Goal: Task Accomplishment & Management: Complete application form

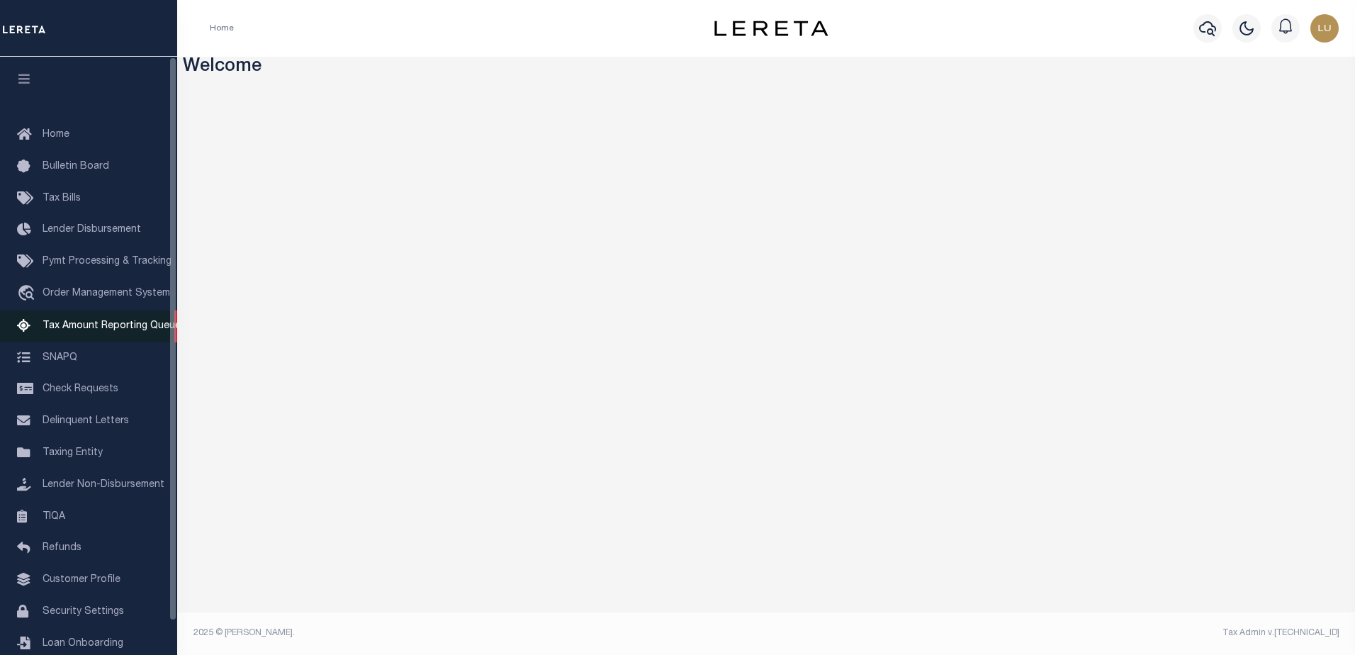
scroll to position [35, 0]
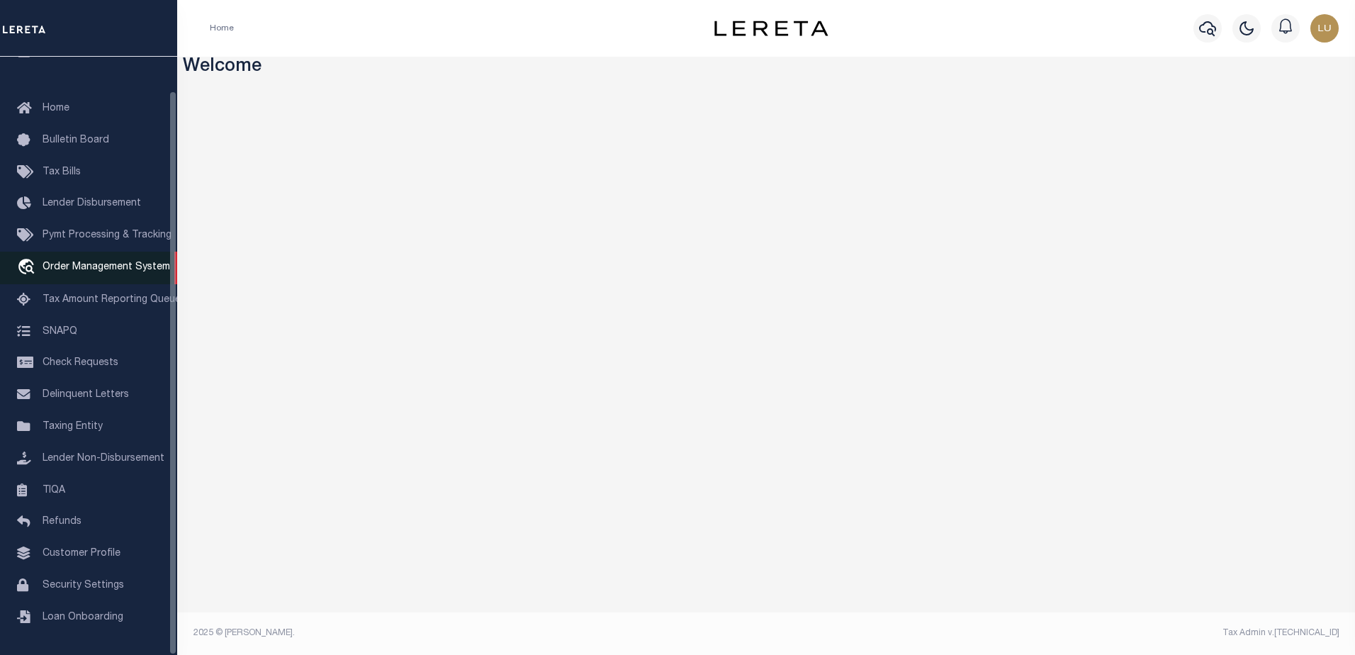
click at [91, 267] on link "travel_explore Order Management System" at bounding box center [88, 268] width 177 height 33
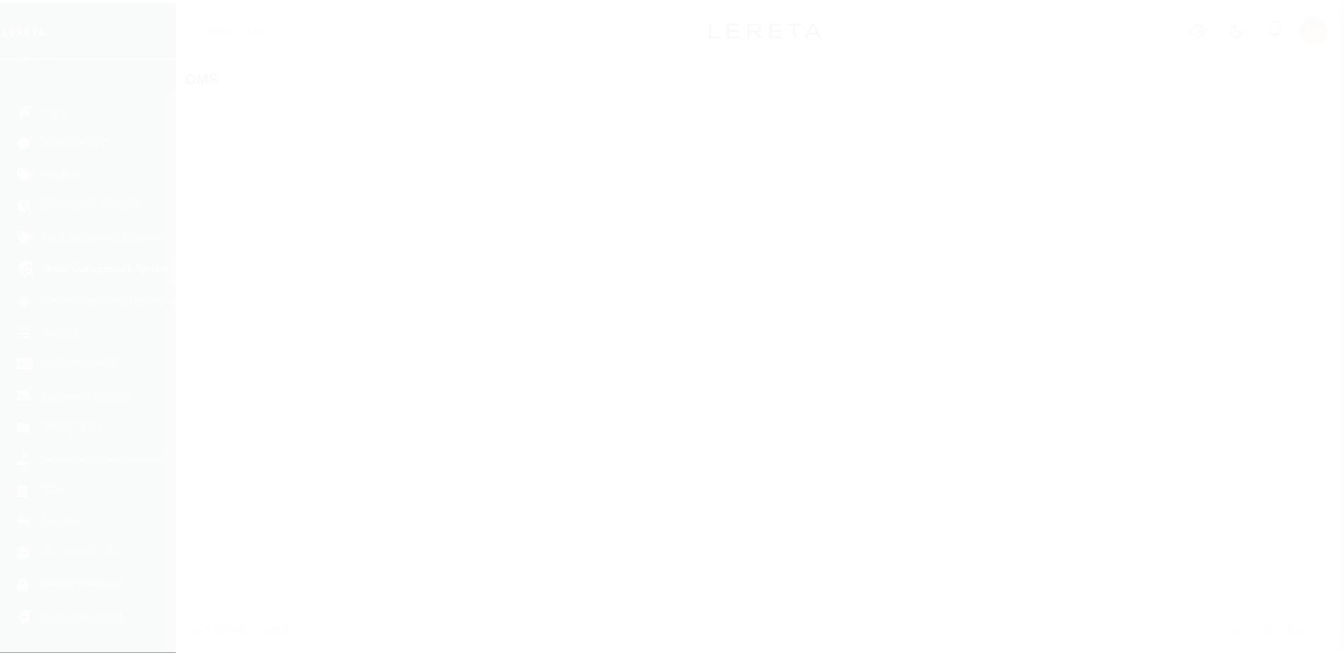
scroll to position [35, 0]
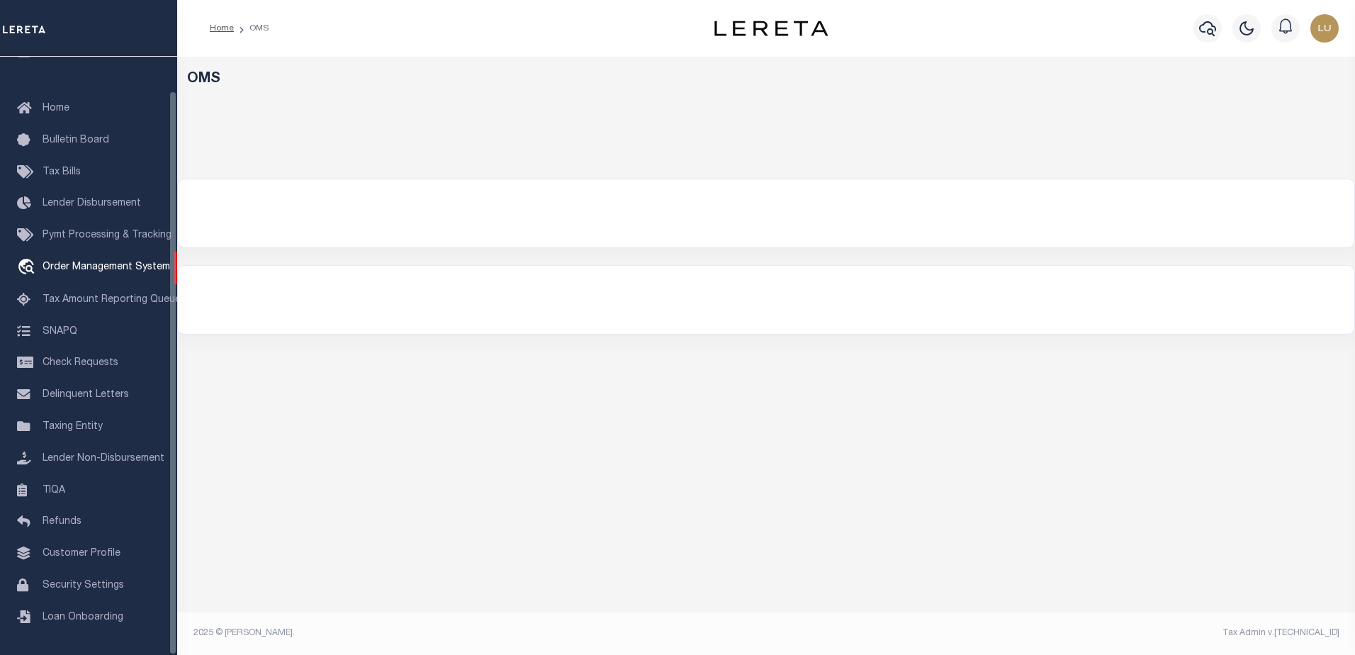
select select "200"
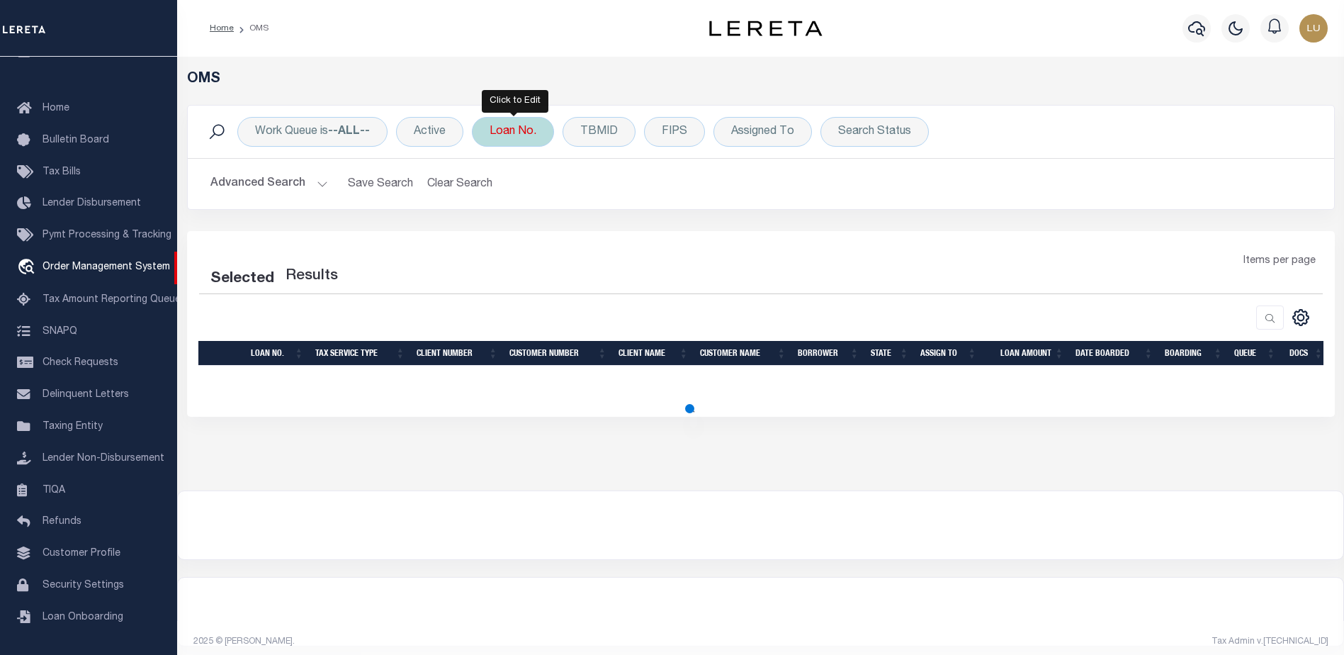
click at [504, 135] on div "Loan No." at bounding box center [513, 132] width 82 height 30
select select "200"
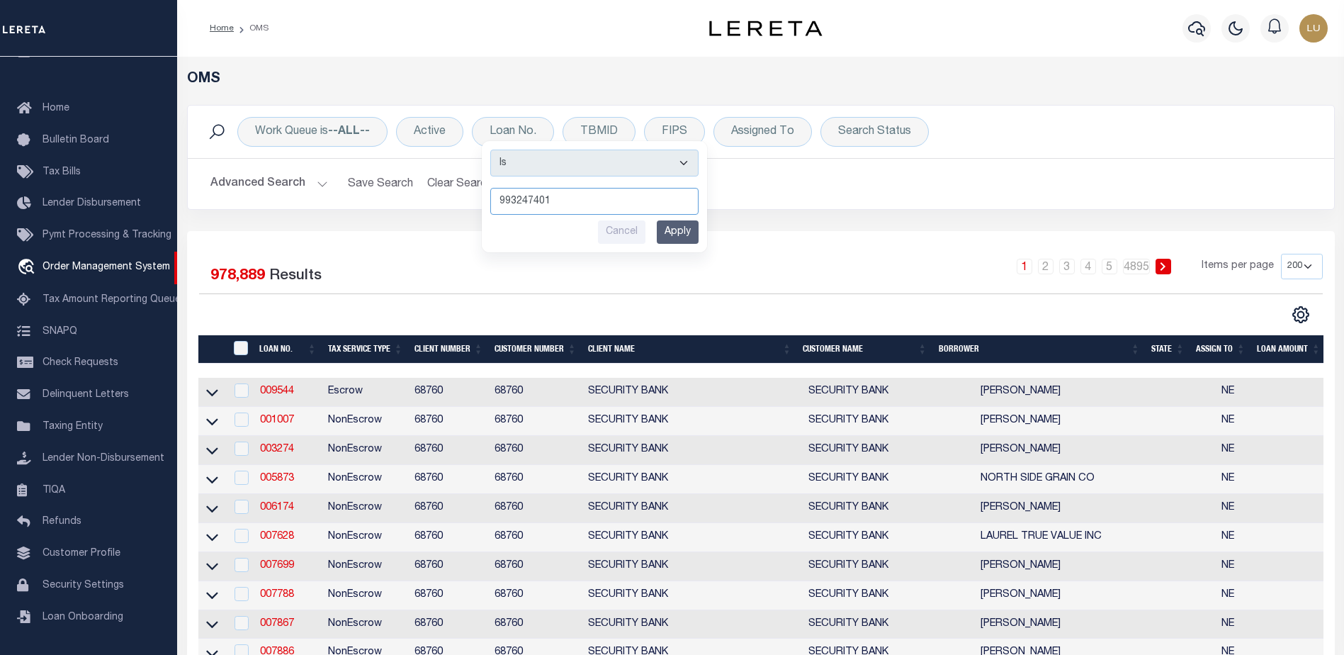
type input "993247401"
click at [681, 229] on input "Apply" at bounding box center [678, 231] width 42 height 23
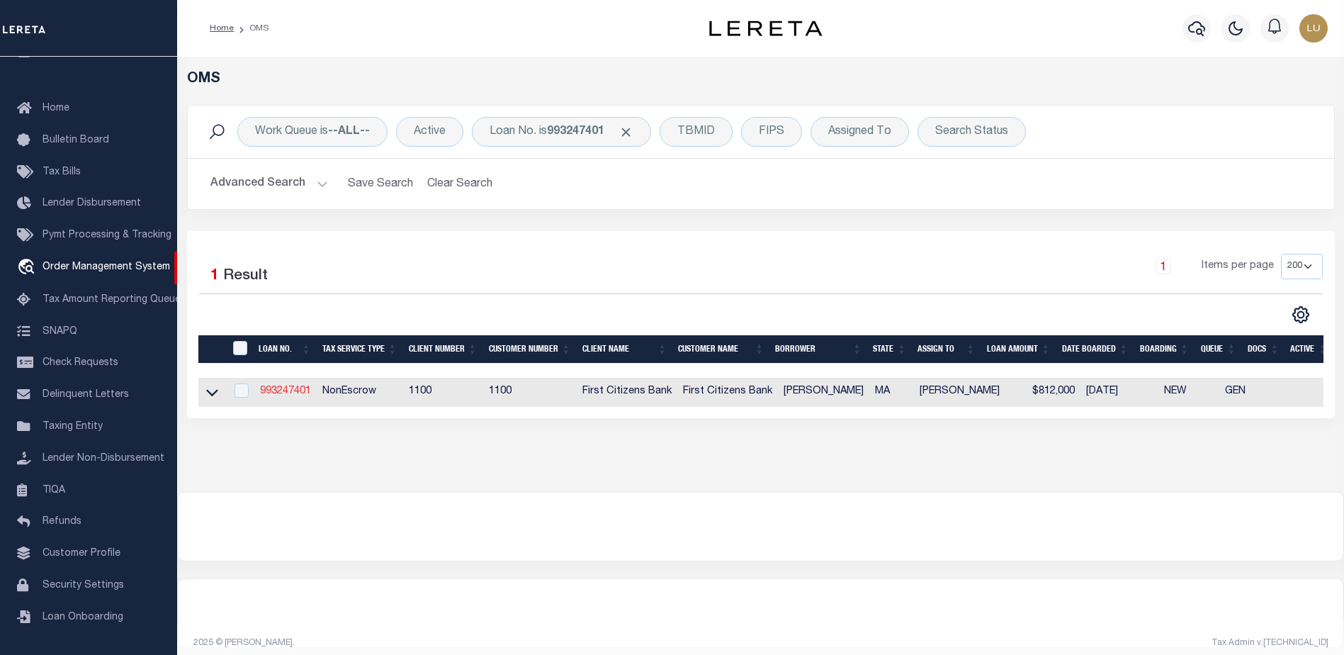
click at [288, 390] on link "993247401" at bounding box center [285, 391] width 51 height 10
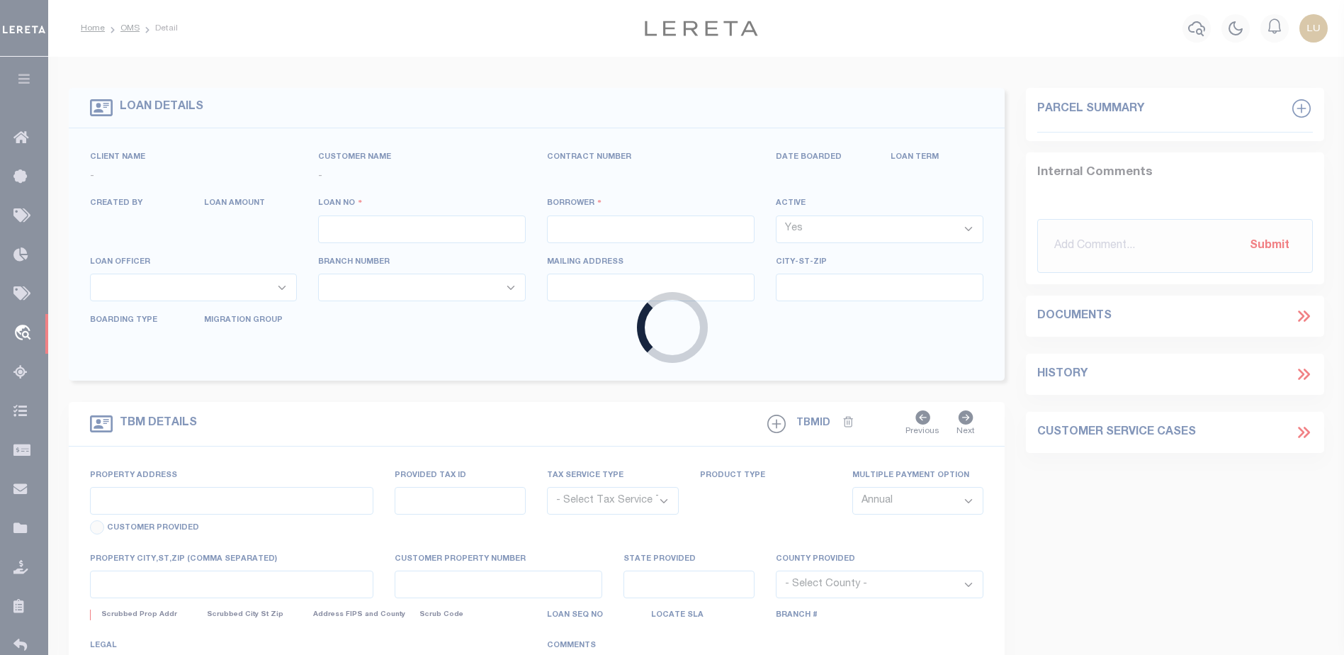
type input "993247401"
type input "[PERSON_NAME]"
select select
type input "[STREET_ADDRESS]"
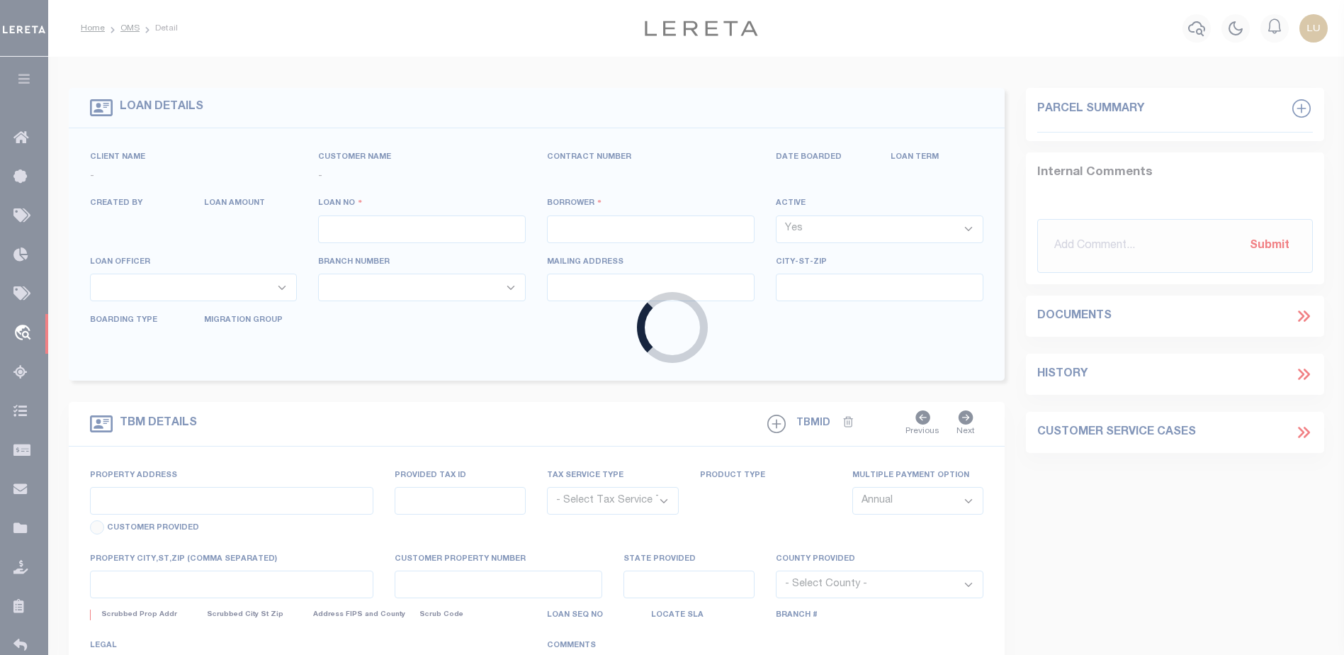
type input "WESTON MA 2493"
select select "10"
select select "NonEscrow"
select select "92752"
select select "24368"
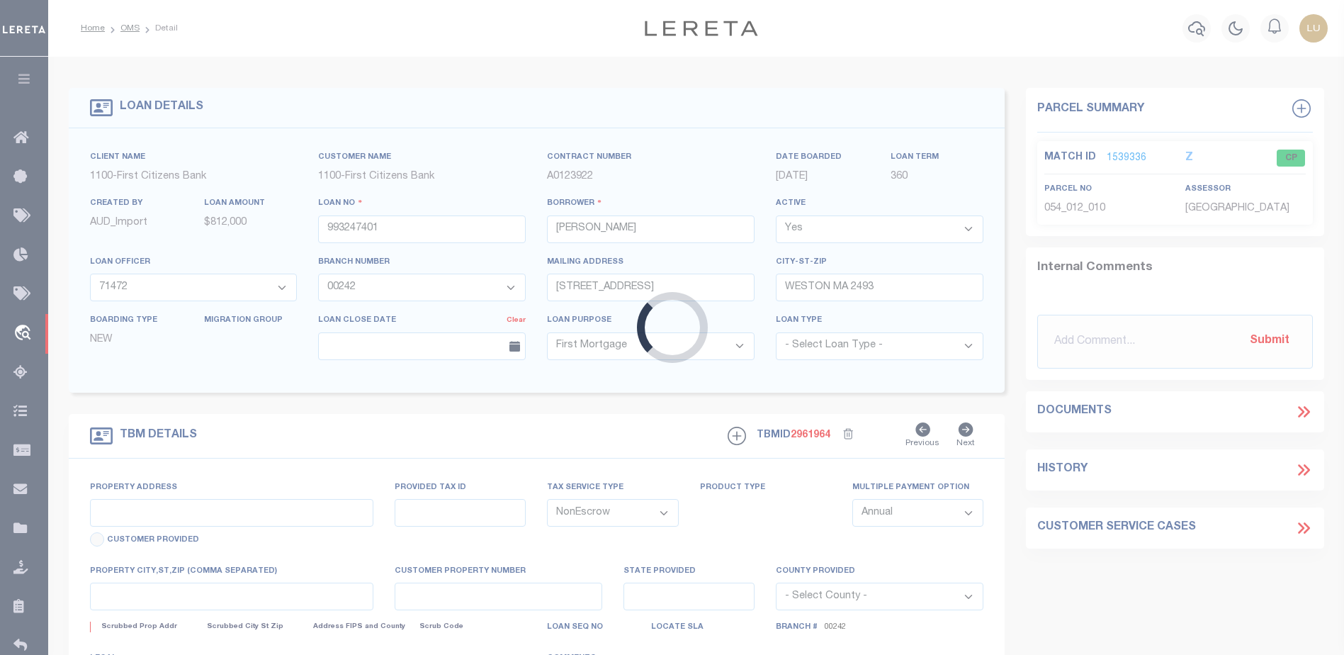
type input "[STREET_ADDRESS]"
select select
type input "WESTON MA 2493"
type input "MA"
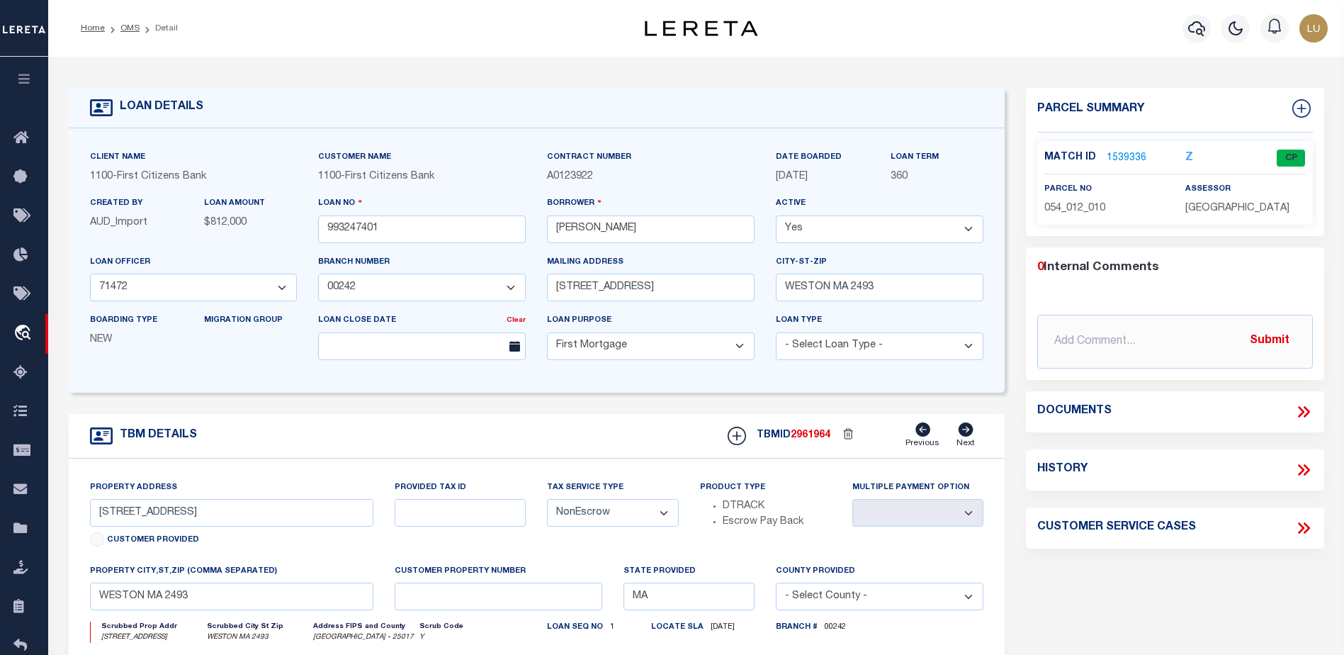
click at [334, 179] on span "1100" at bounding box center [329, 176] width 23 height 10
drag, startPoint x: 349, startPoint y: 177, endPoint x: 470, endPoint y: 178, distance: 120.5
click at [470, 178] on div "1100 - First Citizens Bank" at bounding box center [422, 177] width 208 height 16
copy span "First Citizens Bank"
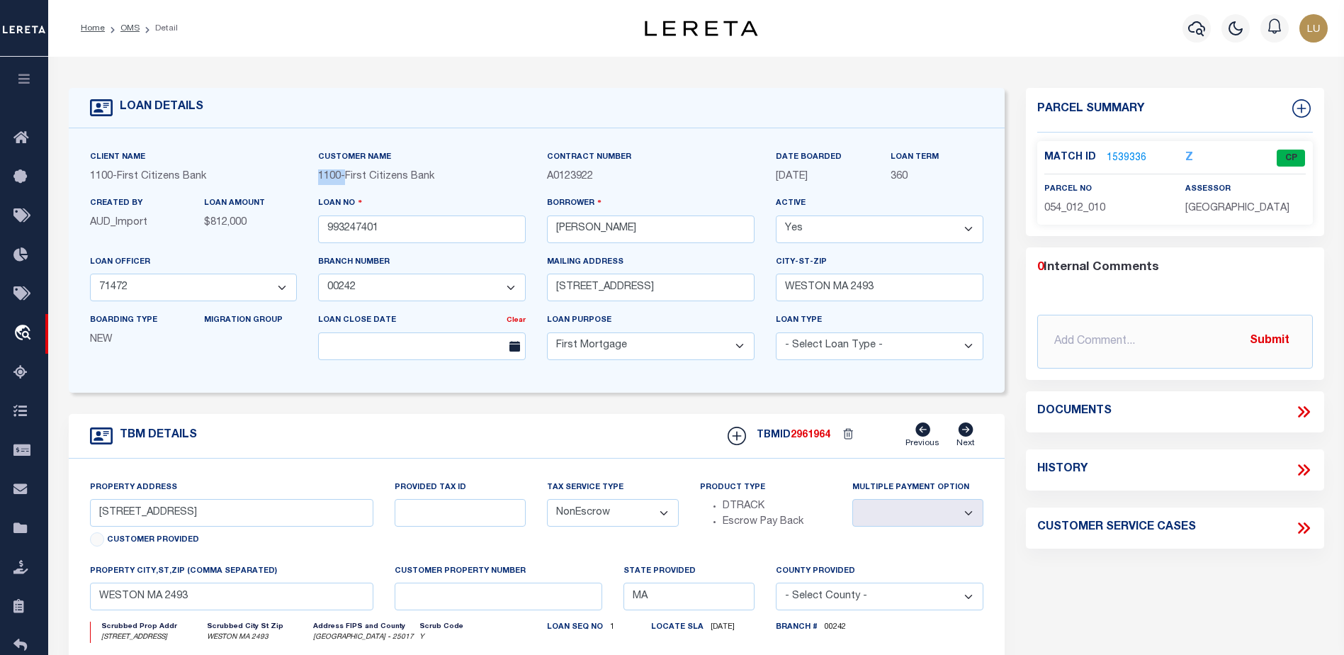
click at [32, 88] on button "button" at bounding box center [24, 81] width 48 height 48
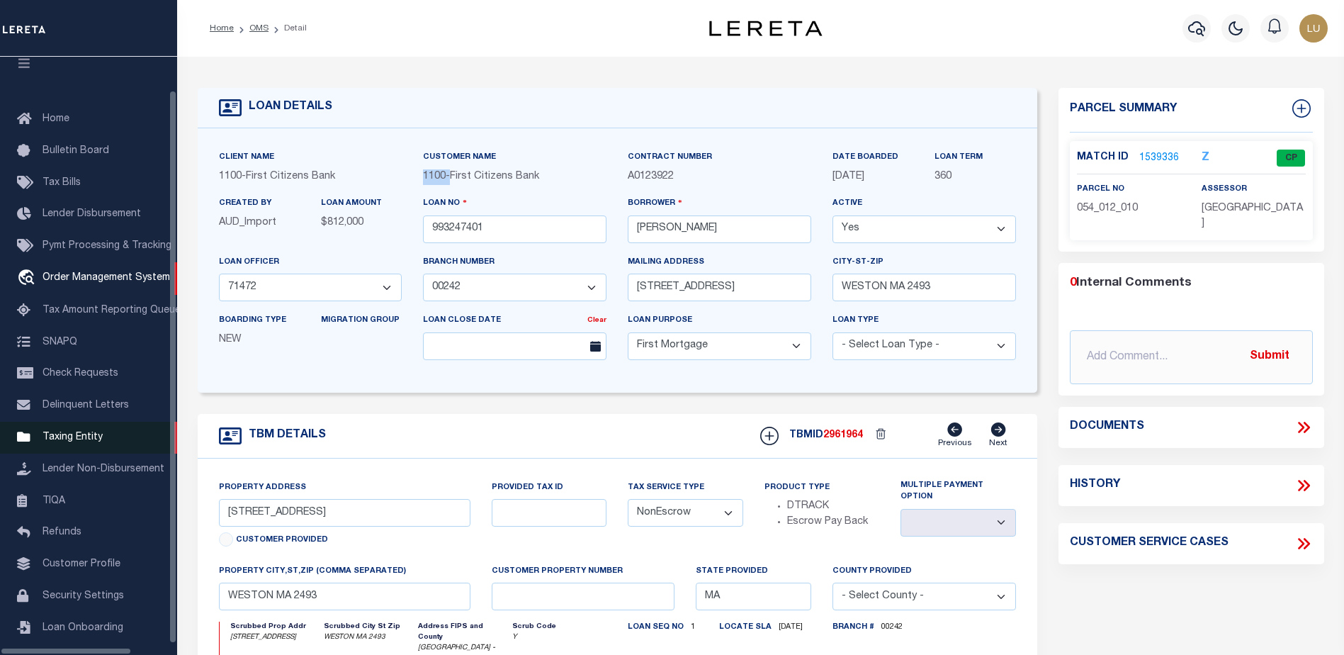
scroll to position [35, 0]
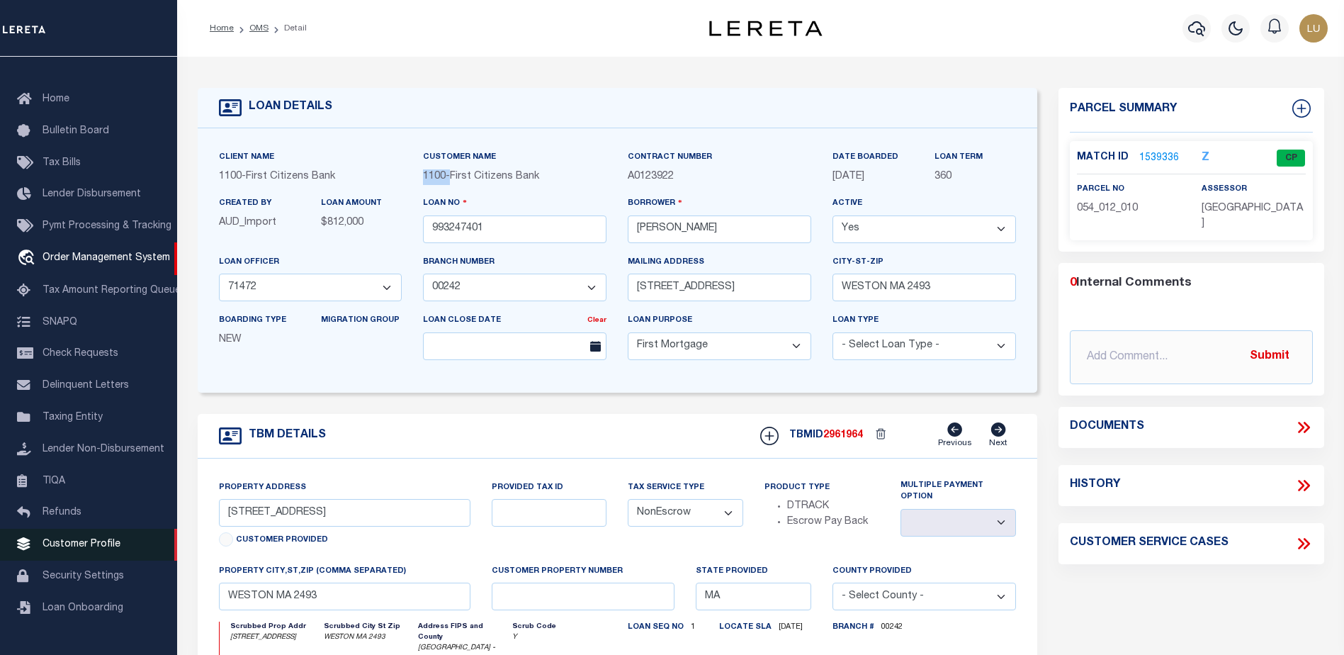
click at [77, 549] on span "Customer Profile" at bounding box center [82, 544] width 78 height 10
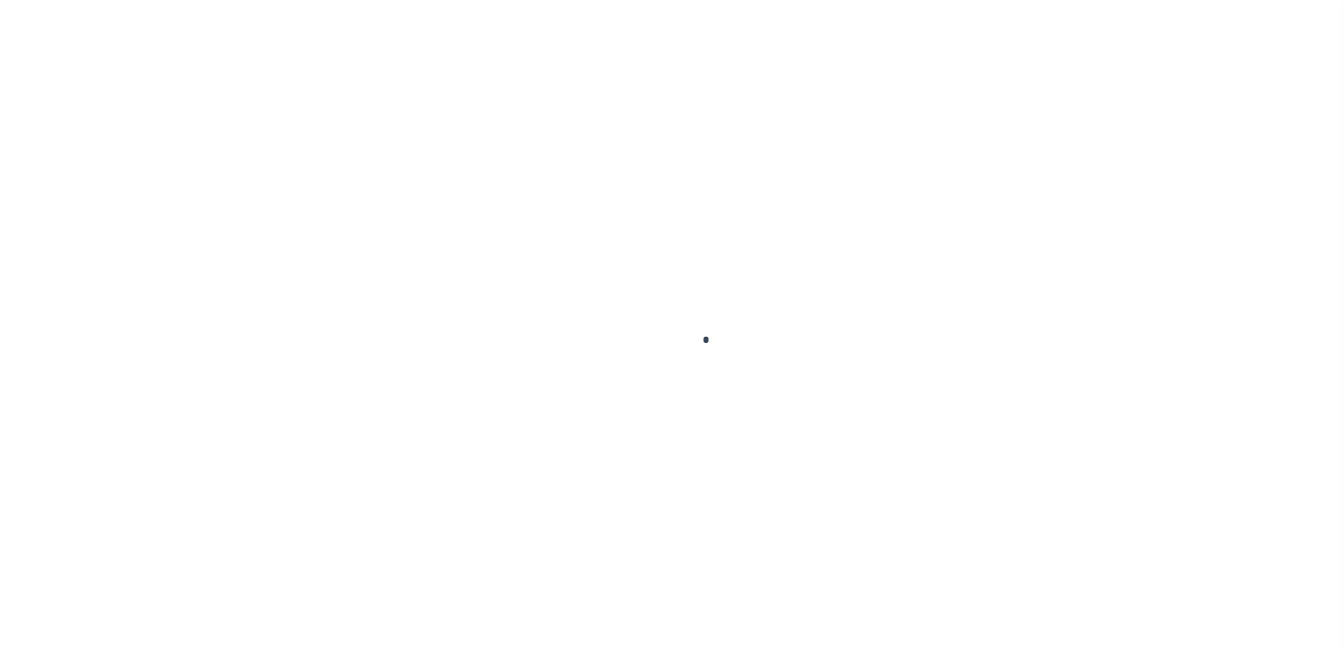
scroll to position [35, 0]
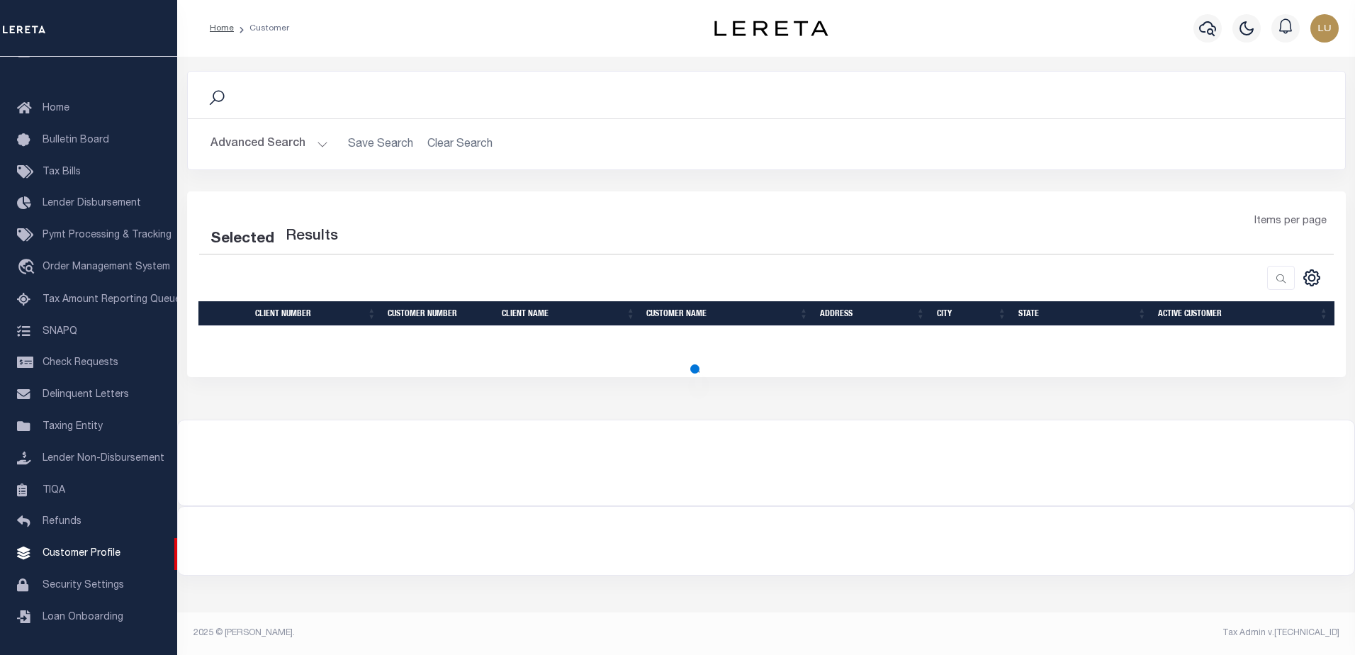
click at [324, 139] on button "Advanced Search" at bounding box center [269, 144] width 118 height 28
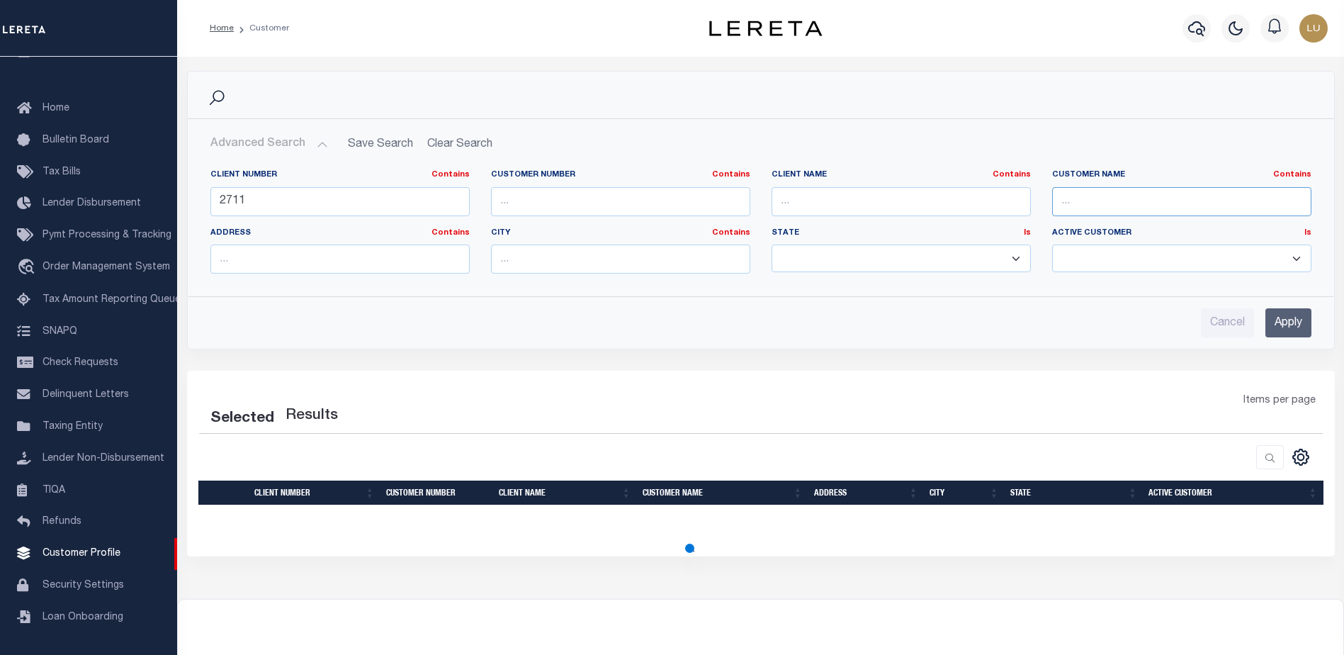
click at [1150, 193] on input "text" at bounding box center [1181, 201] width 259 height 29
click at [1132, 205] on input "text" at bounding box center [1181, 201] width 259 height 29
paste input "First Citizens Bank"
type input "First Citizens Bank"
click at [1290, 322] on input "Apply" at bounding box center [1289, 322] width 46 height 29
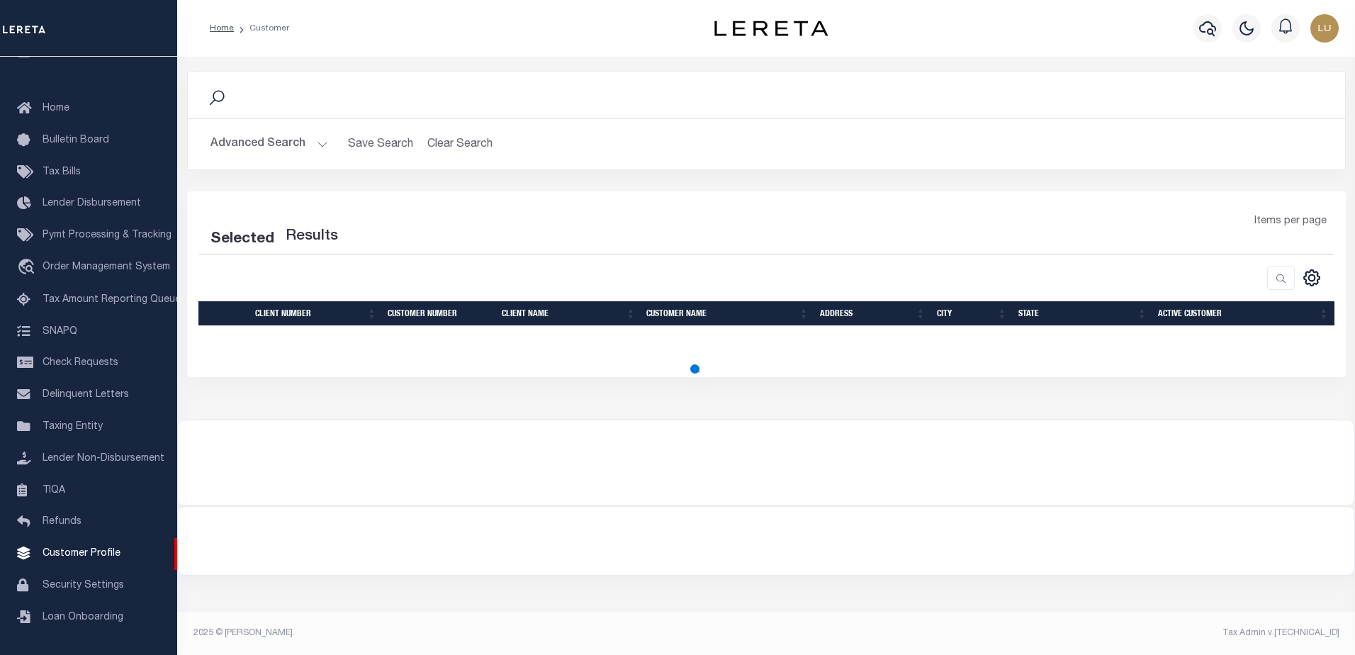
click at [316, 143] on button "Advanced Search" at bounding box center [269, 144] width 118 height 28
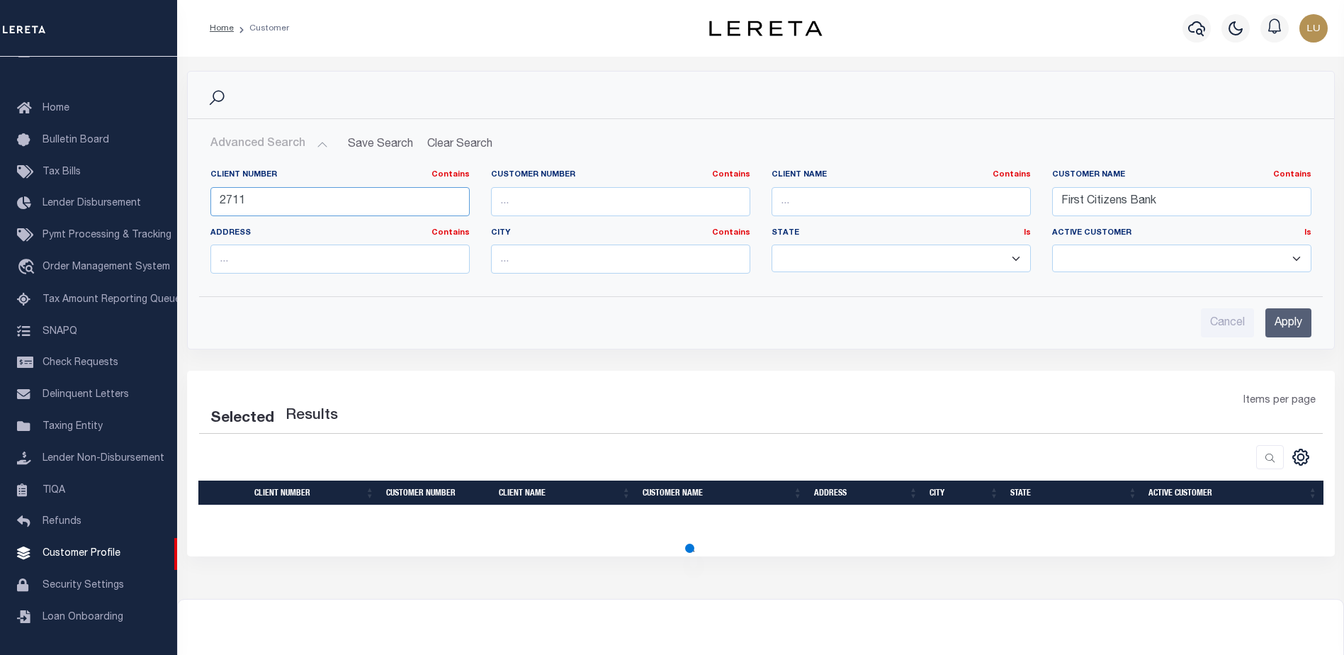
click at [263, 204] on input "2711" at bounding box center [339, 201] width 259 height 29
click at [261, 204] on input "2711" at bounding box center [339, 201] width 259 height 29
click at [1292, 323] on input "Apply" at bounding box center [1289, 322] width 46 height 29
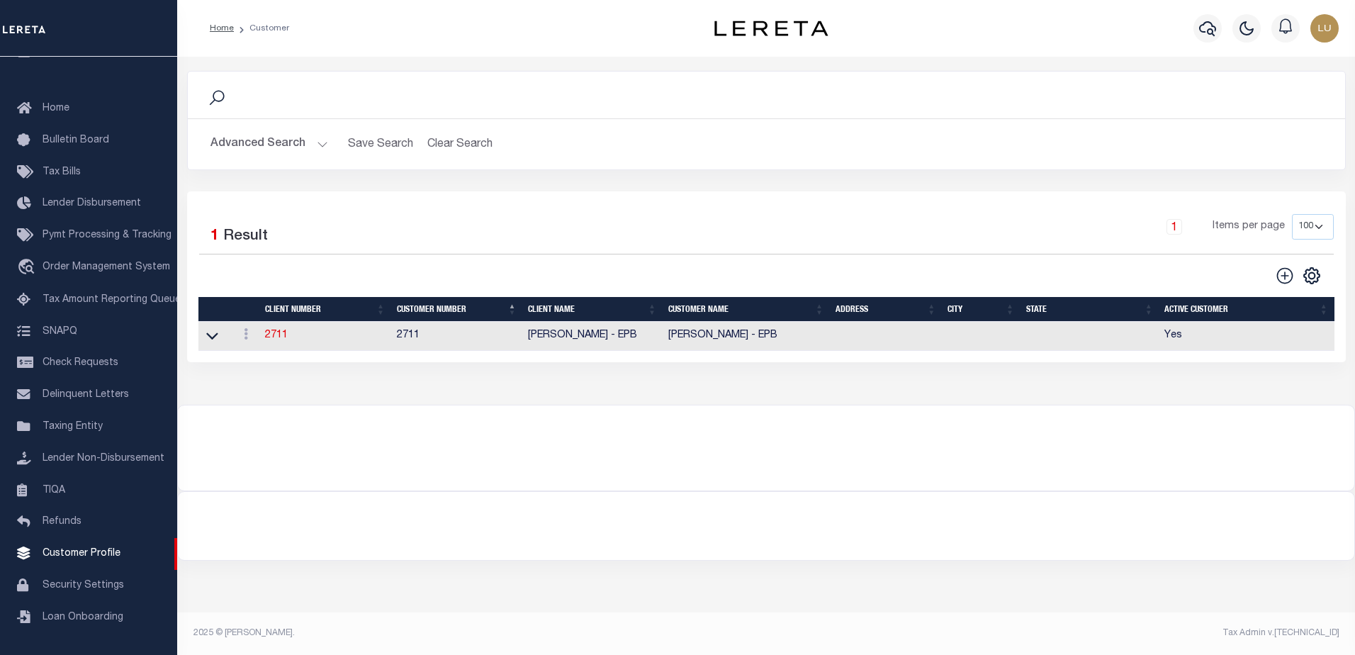
click at [320, 146] on button "Advanced Search" at bounding box center [269, 144] width 118 height 28
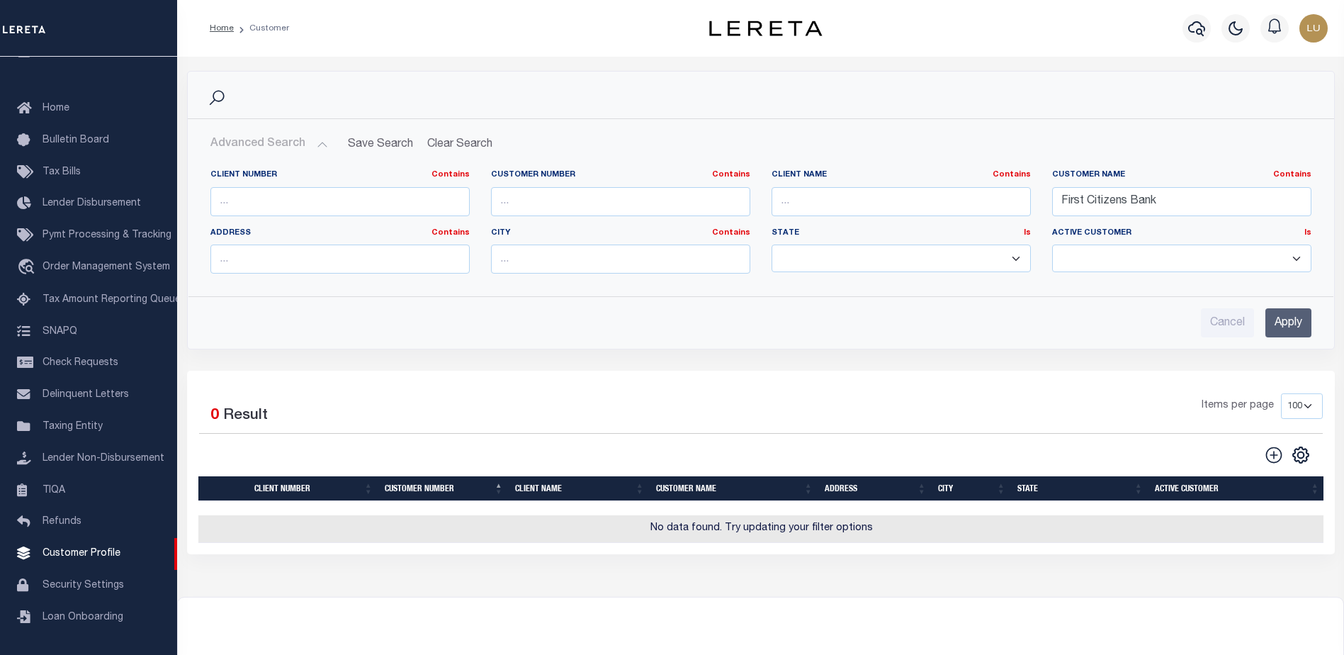
click at [1290, 322] on input "Apply" at bounding box center [1289, 322] width 46 height 29
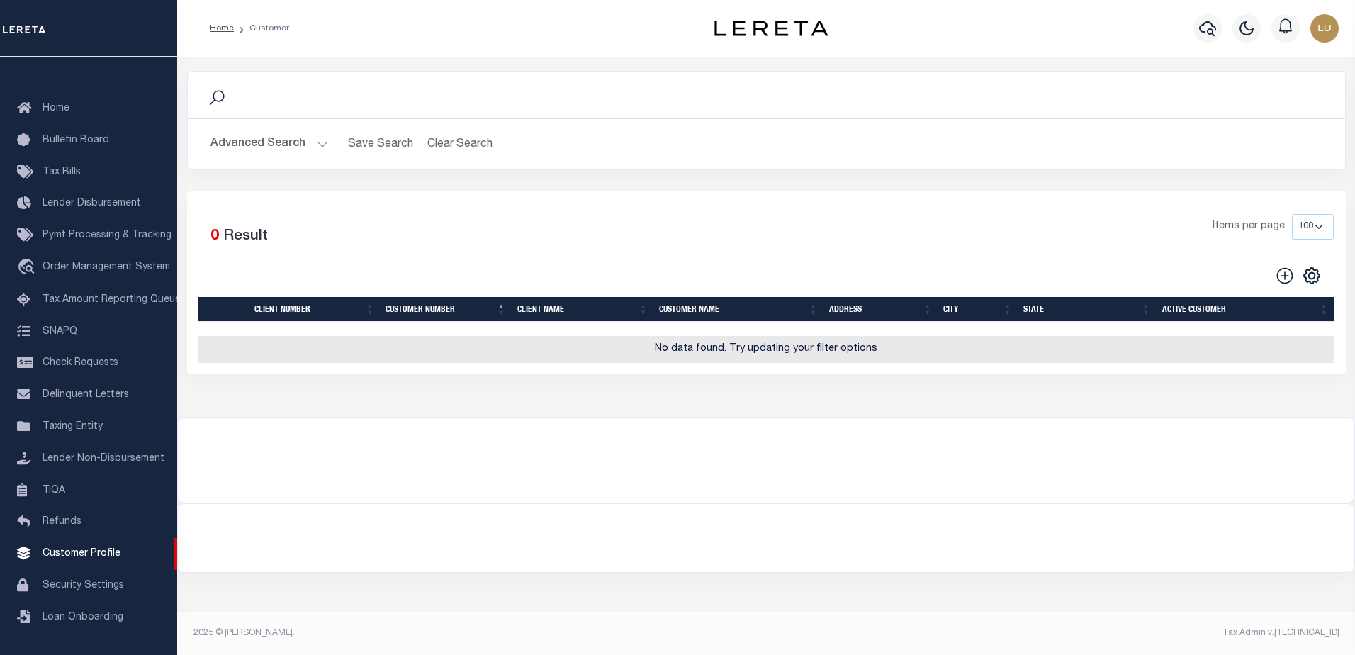
click at [305, 139] on button "Advanced Search" at bounding box center [269, 144] width 118 height 28
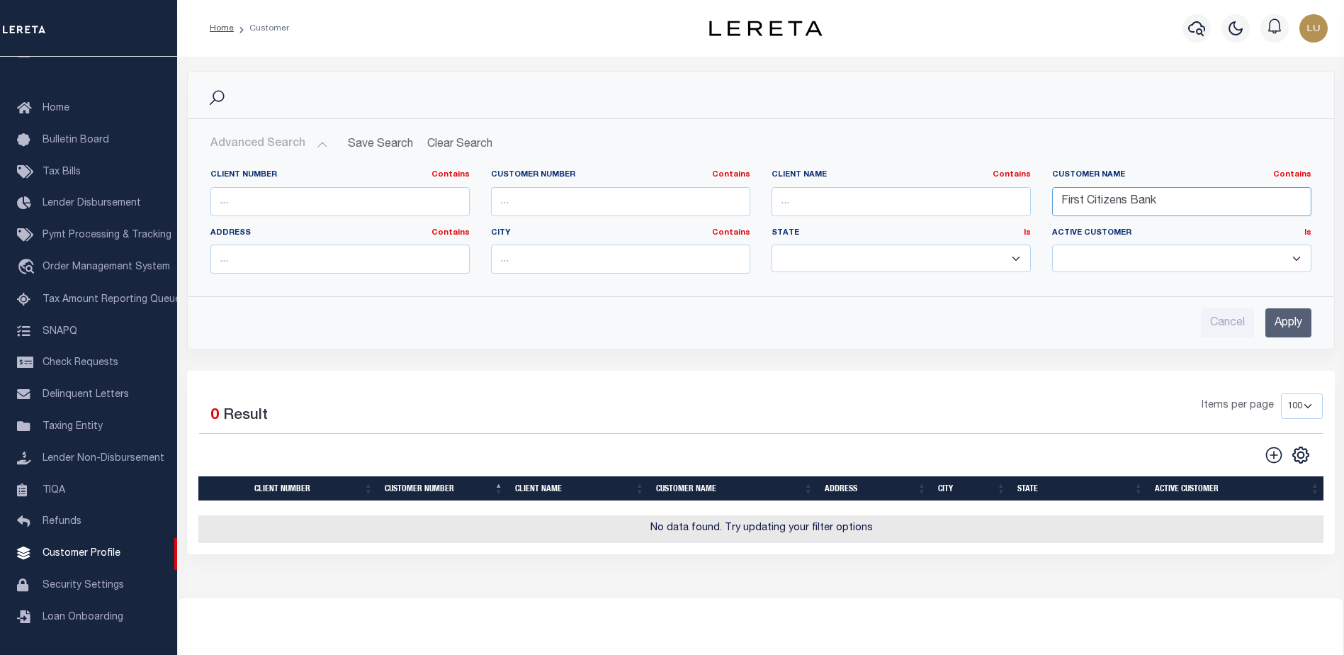
click at [1061, 198] on input "First Citizens Bank" at bounding box center [1181, 201] width 259 height 29
click at [1211, 197] on input "First Citizens Bank" at bounding box center [1181, 201] width 259 height 29
type input "First Citizens Bank"
click at [1270, 317] on input "Apply" at bounding box center [1289, 322] width 46 height 29
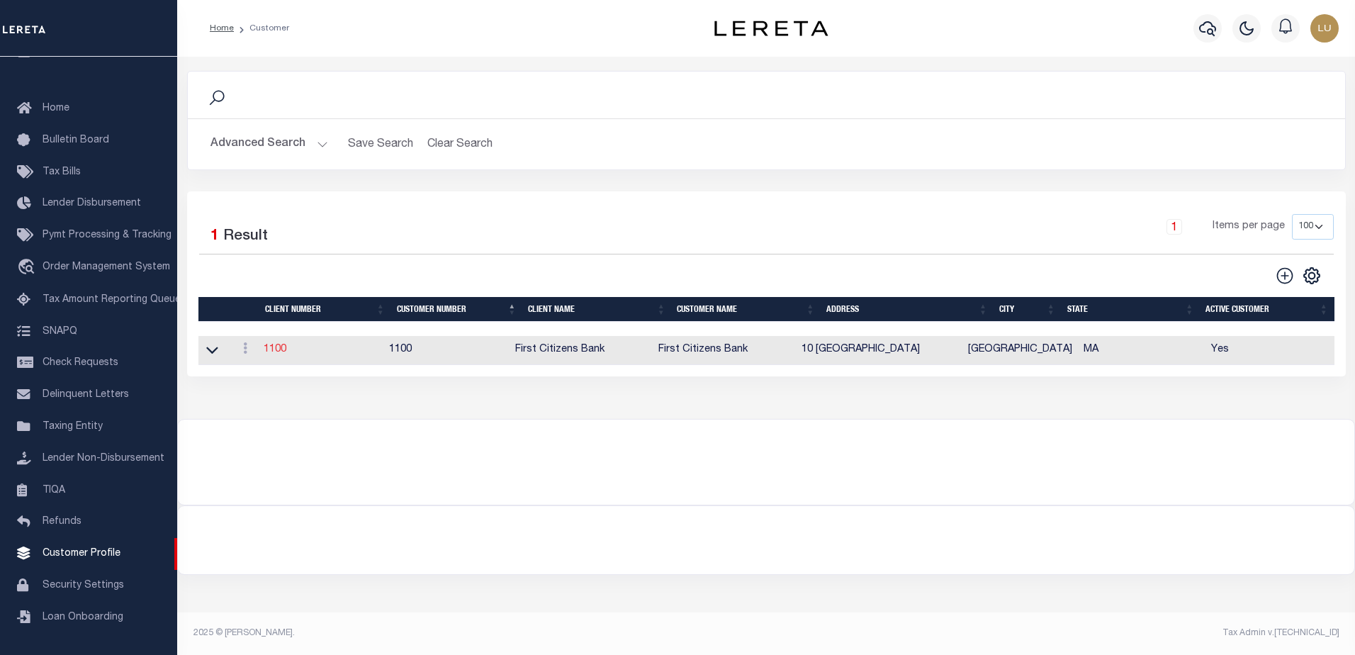
click at [273, 349] on link "1100" at bounding box center [275, 349] width 23 height 10
select select
type input "First Citizens Bank"
type input "1100"
type input "First Citizens Bank"
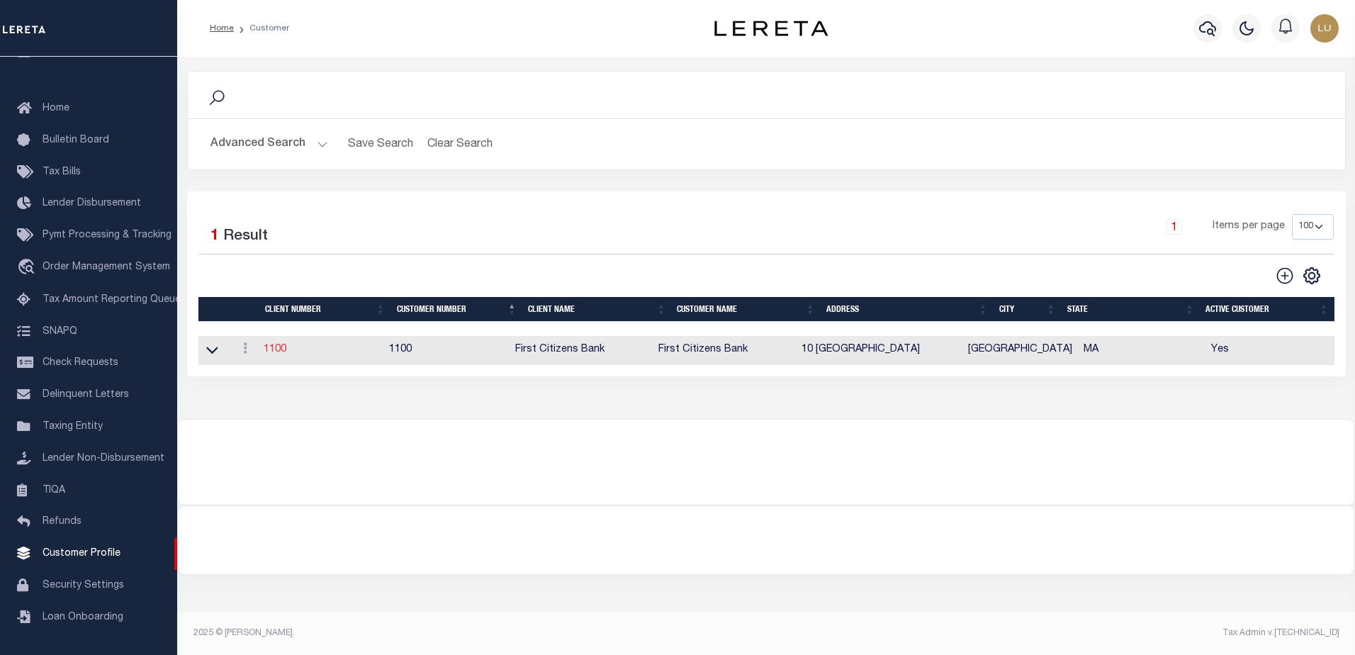
type input "Armine"
type input "Mankerian"
select select "Mixed Portfolio"
type input "Barbara Kendrick"
type input "Beth Wiebe"
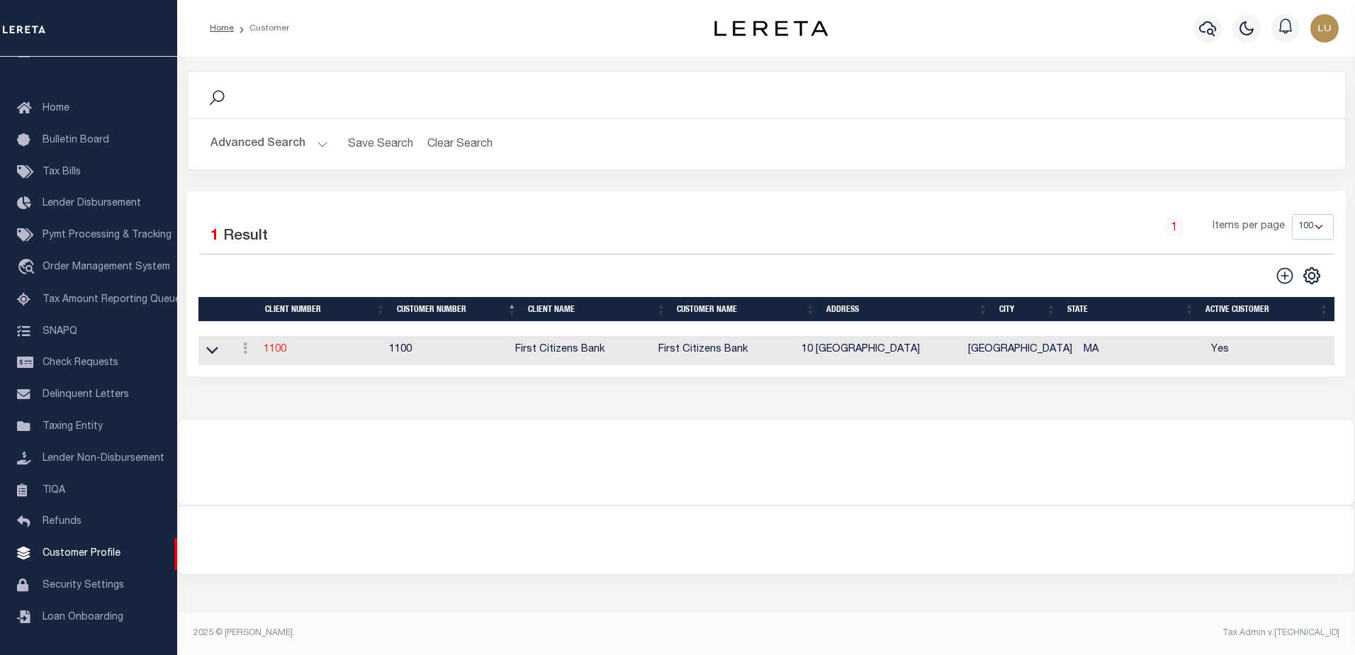
checkbox input "true"
select select
type textarea "Minimum loan volume is charged annually, not monthly. 25 x 12 = 300 minimum loa…"
type input "25"
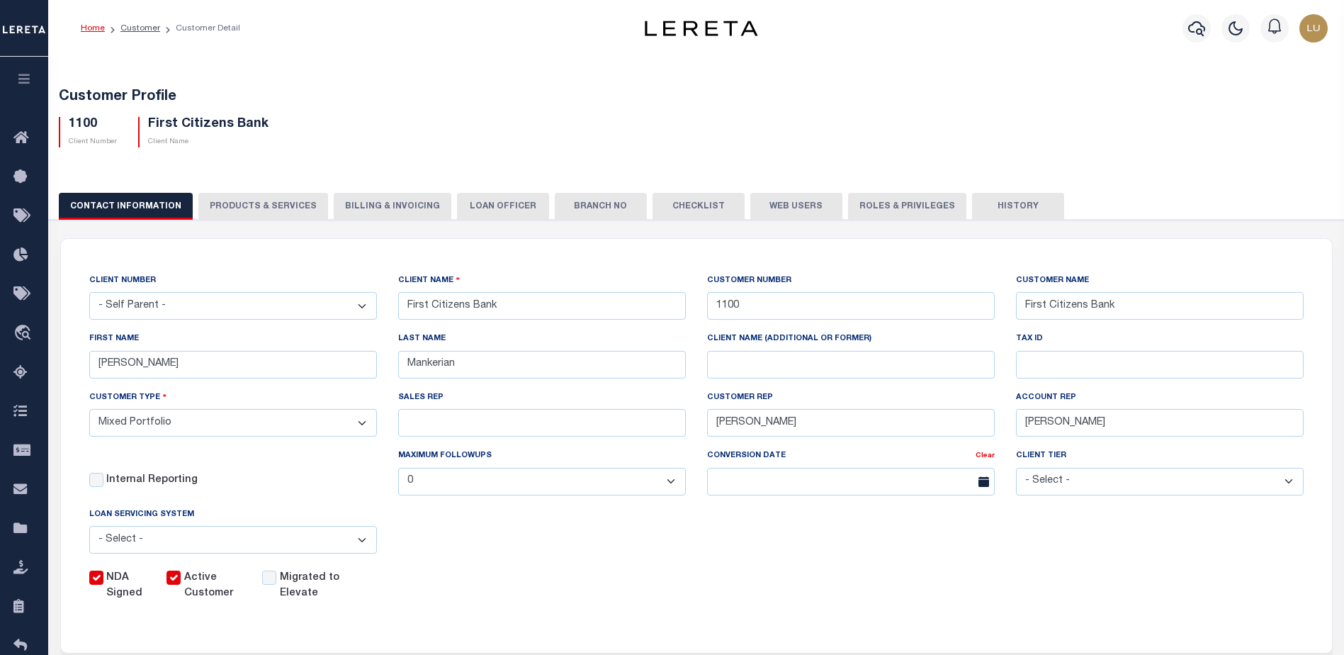
click at [283, 215] on button "PRODUCTS & SERVICES" at bounding box center [263, 206] width 130 height 27
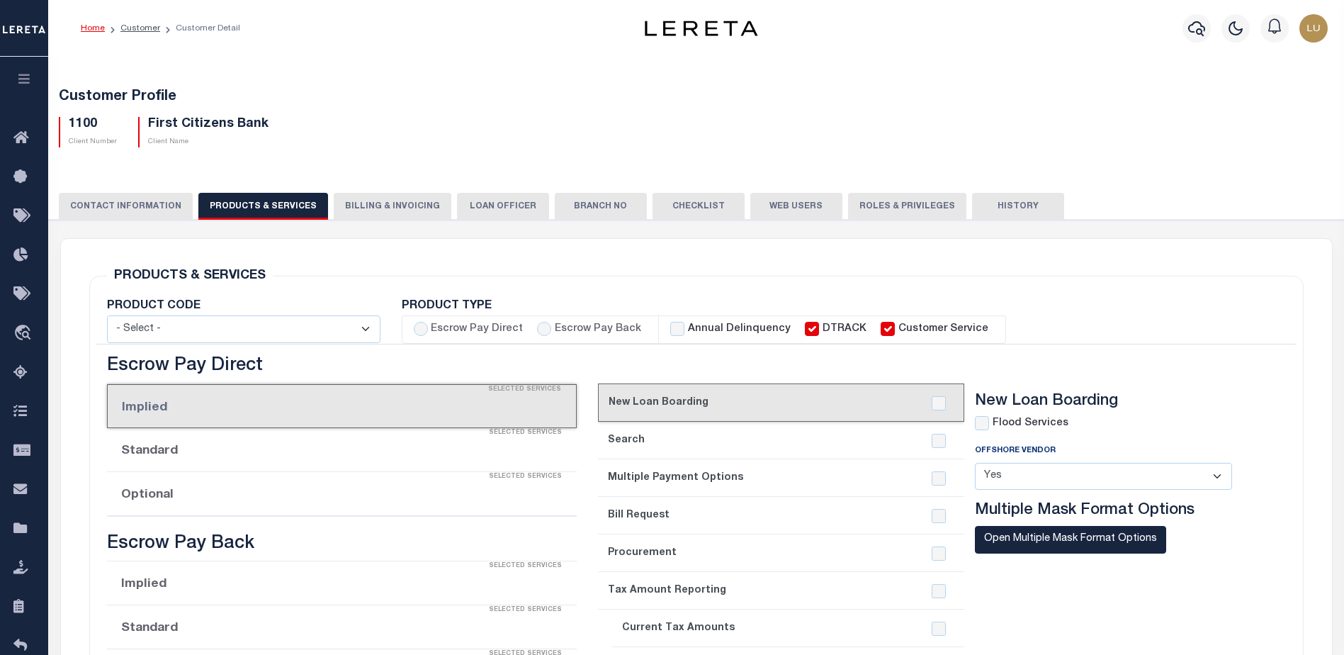
select select "STX"
radio input "true"
checkbox input "true"
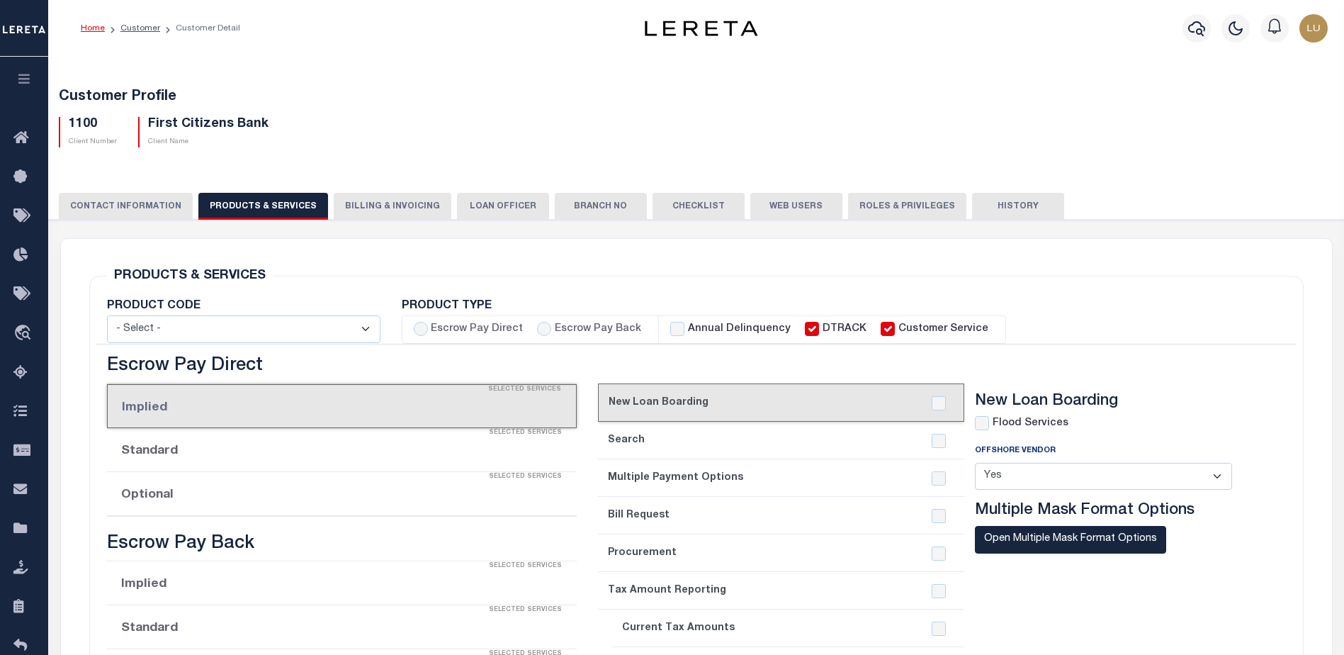
checkbox input "true"
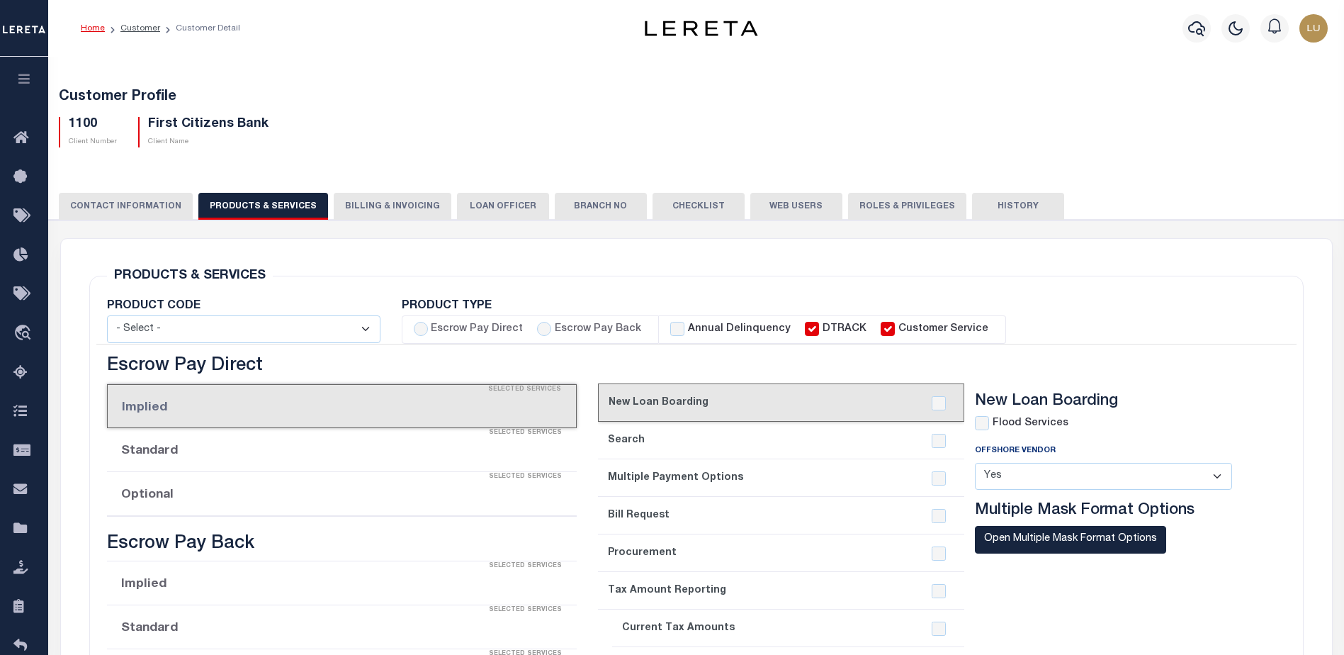
checkbox input "true"
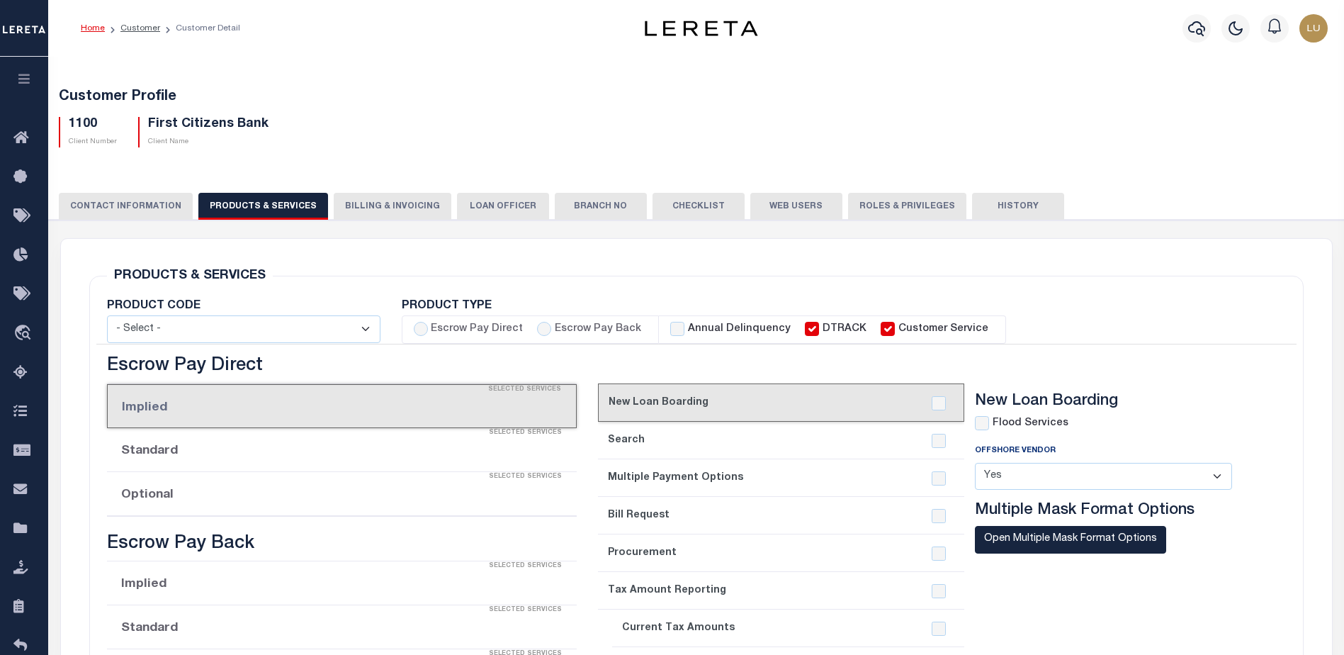
checkbox input "true"
